Goal: Task Accomplishment & Management: Complete application form

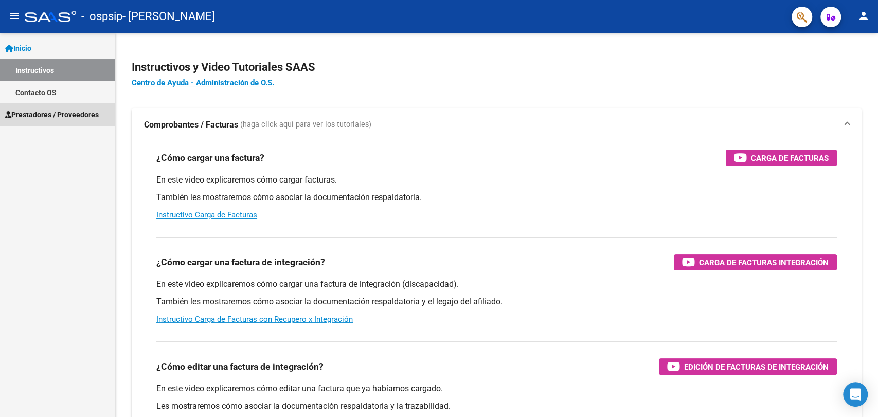
click at [50, 113] on span "Prestadores / Proveedores" at bounding box center [52, 114] width 94 height 11
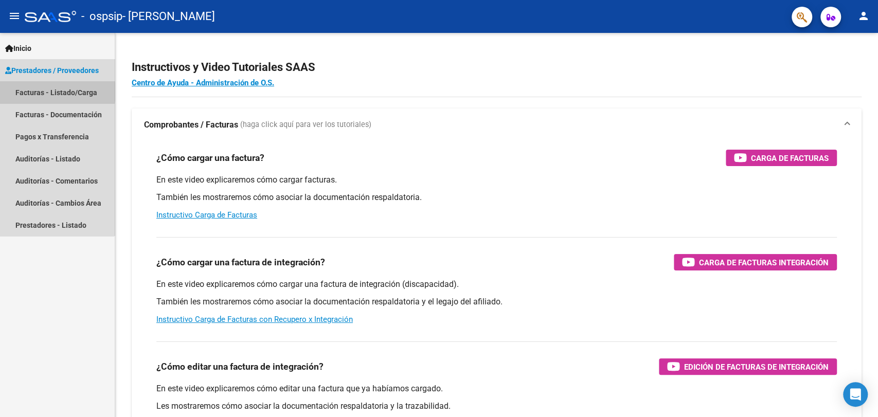
click at [39, 92] on link "Facturas - Listado/Carga" at bounding box center [57, 92] width 115 height 22
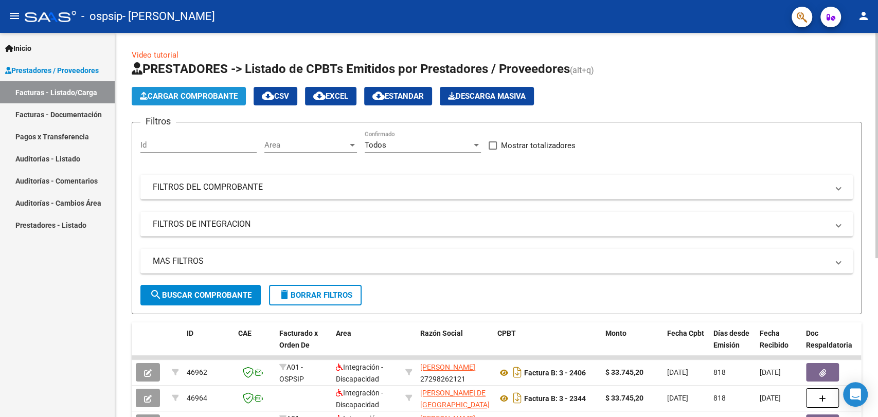
click at [163, 99] on span "Cargar Comprobante" at bounding box center [189, 96] width 98 height 9
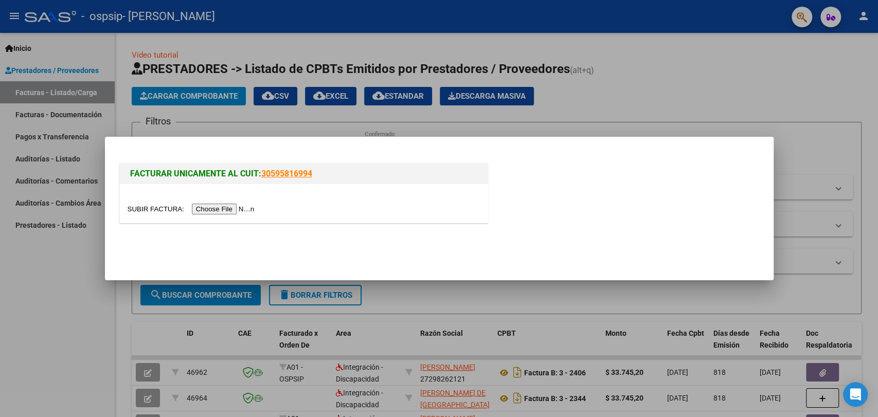
click at [241, 208] on input "file" at bounding box center [193, 209] width 130 height 11
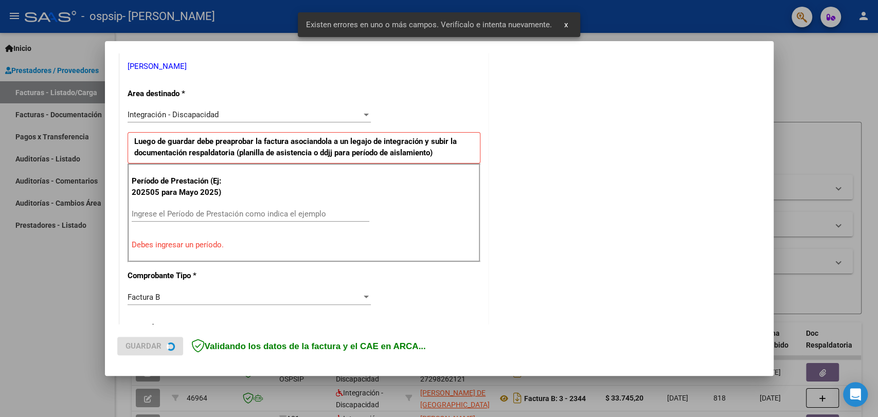
scroll to position [222, 0]
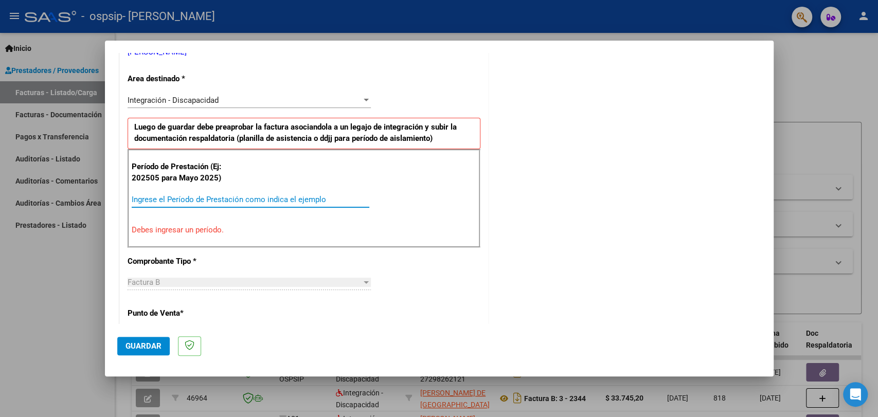
click at [201, 202] on input "Ingrese el Período de Prestación como indica el ejemplo" at bounding box center [251, 199] width 238 height 9
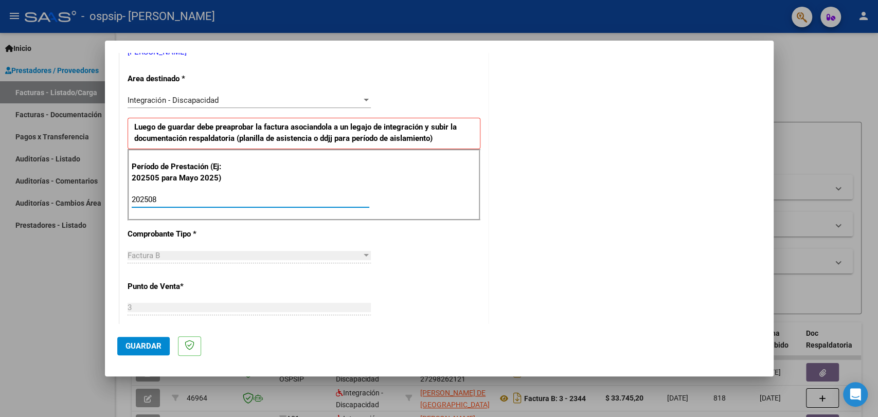
type input "202508"
click at [134, 348] on span "Guardar" at bounding box center [143, 345] width 36 height 9
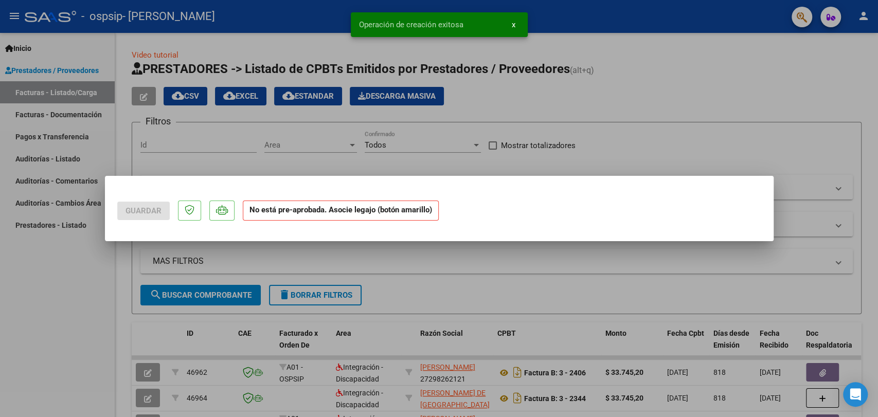
scroll to position [0, 0]
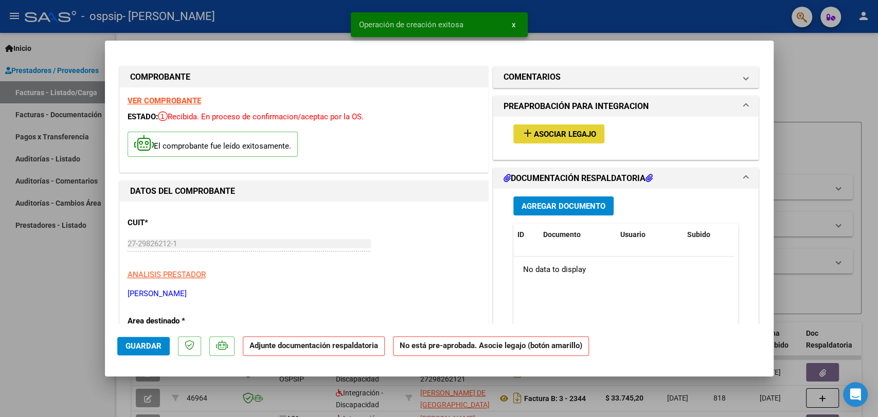
click at [571, 137] on span "Asociar Legajo" at bounding box center [565, 134] width 62 height 9
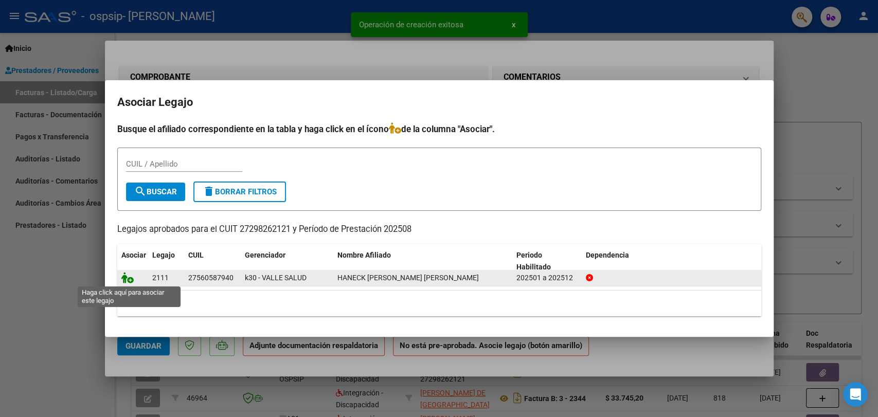
click at [126, 277] on icon at bounding box center [127, 277] width 12 height 11
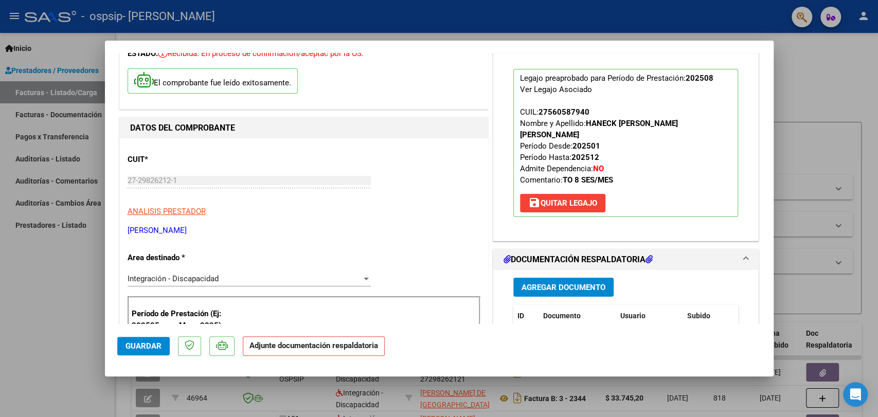
scroll to position [62, 0]
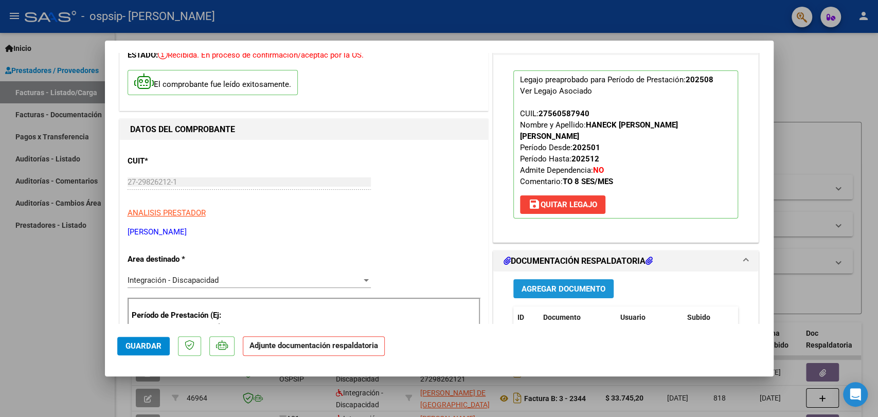
click at [580, 284] on span "Agregar Documento" at bounding box center [563, 288] width 84 height 9
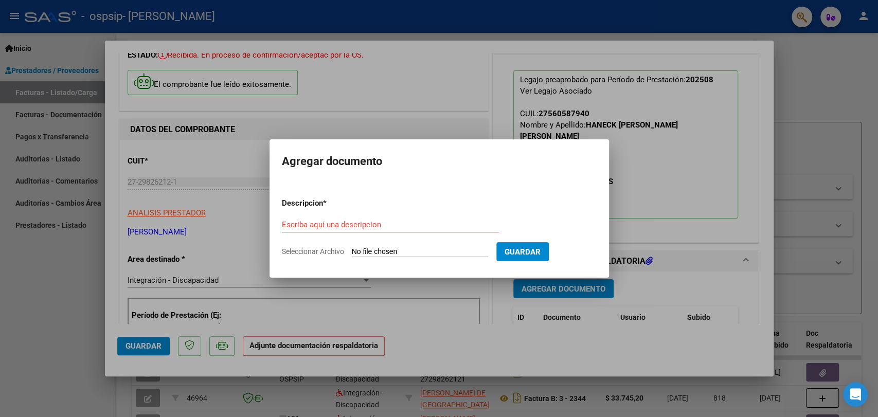
click at [353, 150] on mat-dialog-container "Agregar documento Descripcion * Escriba aquí una descripcion Seleccionar Archiv…" at bounding box center [438, 208] width 339 height 138
click at [354, 132] on div at bounding box center [439, 208] width 878 height 417
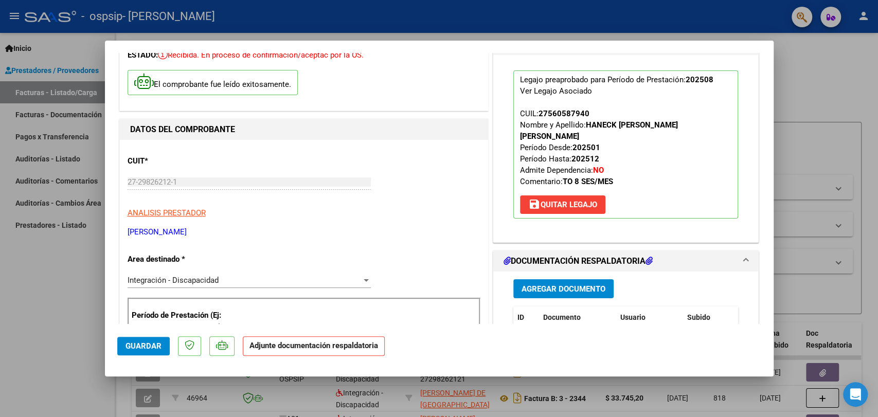
click at [299, 186] on div "27-29826212-1 Ingresar CUIT" at bounding box center [249, 181] width 243 height 15
click at [537, 284] on span "Agregar Documento" at bounding box center [563, 288] width 84 height 9
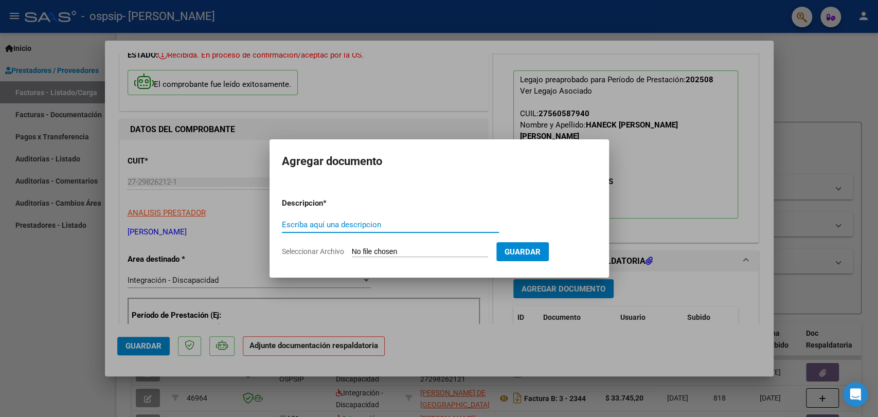
click at [341, 223] on input "Escriba aquí una descripcion" at bounding box center [390, 224] width 217 height 9
type input "asistencia"
click at [407, 247] on app-file-uploader "Seleccionar Archivo" at bounding box center [389, 251] width 214 height 9
click at [422, 251] on input "Seleccionar Archivo" at bounding box center [420, 252] width 136 height 10
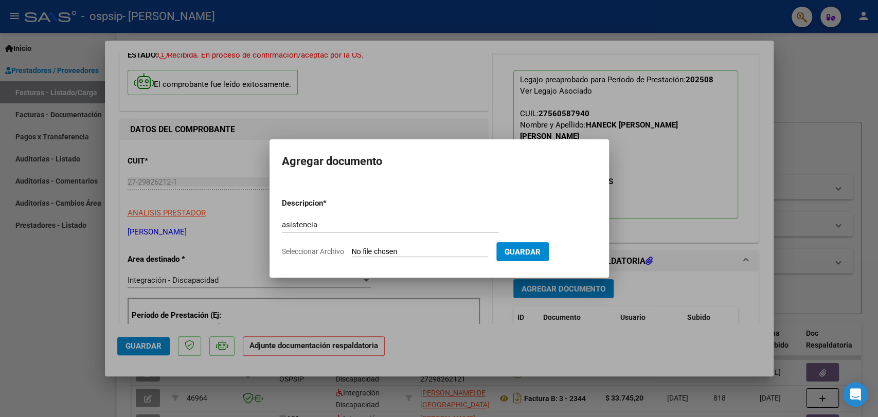
type input "C:\fakepath\a Haneck 8 25 TO.pdf"
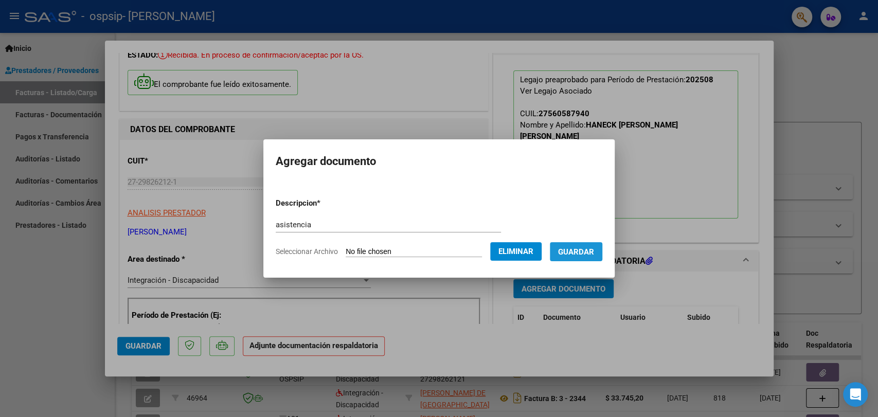
click at [584, 259] on button "Guardar" at bounding box center [576, 251] width 52 height 19
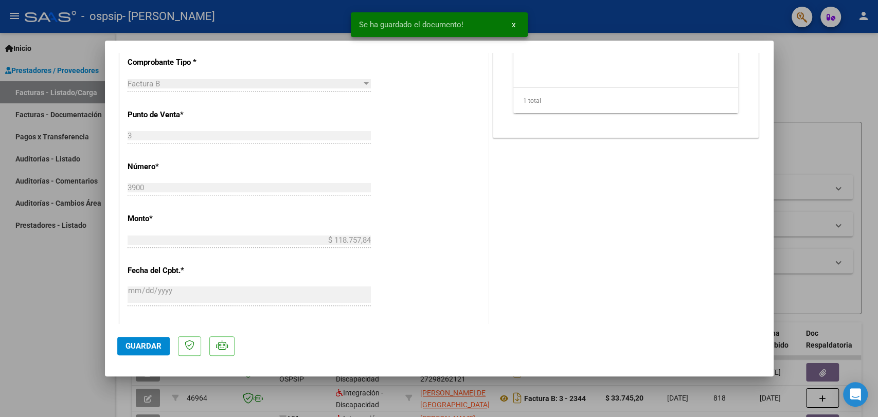
scroll to position [648, 0]
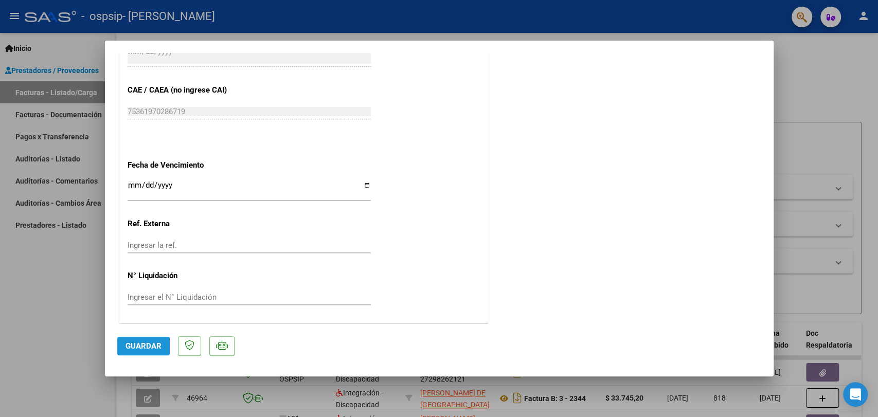
click at [125, 350] on span "Guardar" at bounding box center [143, 345] width 36 height 9
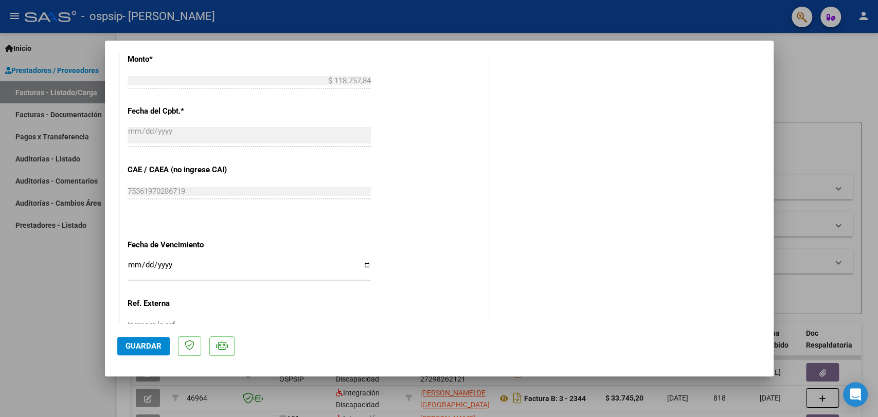
scroll to position [570, 0]
click at [363, 264] on input "Ingresar la fecha" at bounding box center [249, 267] width 243 height 16
type input "[DATE]"
click at [136, 343] on span "Guardar" at bounding box center [143, 345] width 36 height 9
